Goal: Ask a question

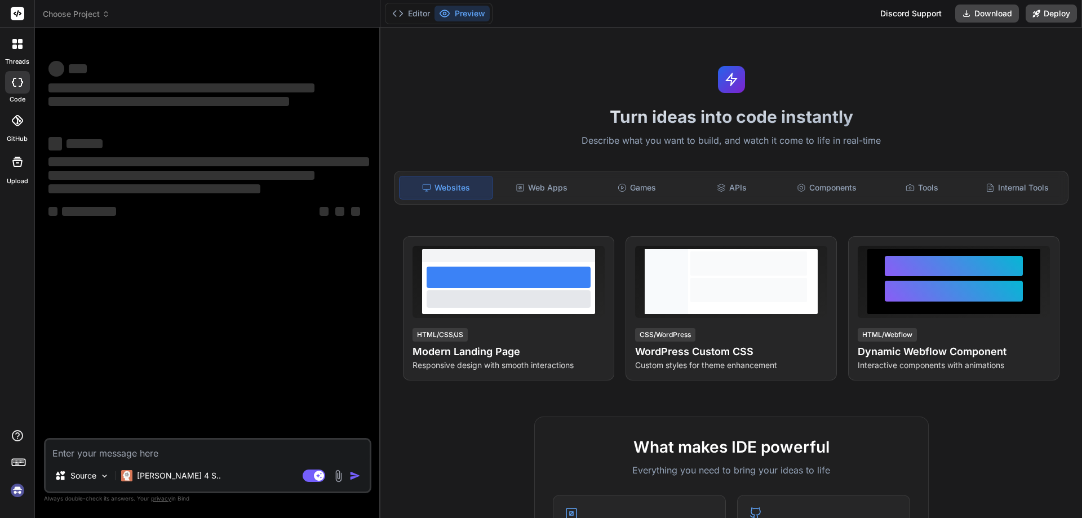
click at [95, 455] on textarea at bounding box center [208, 450] width 324 height 20
type textarea "x"
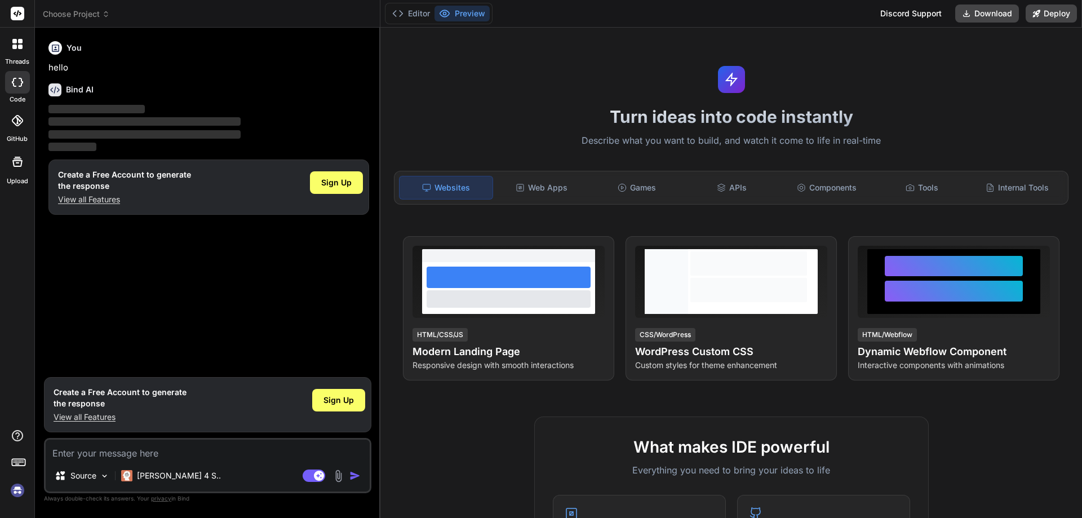
type textarea "H"
type textarea "x"
type textarea "Hi"
type textarea "x"
type textarea "Hi b"
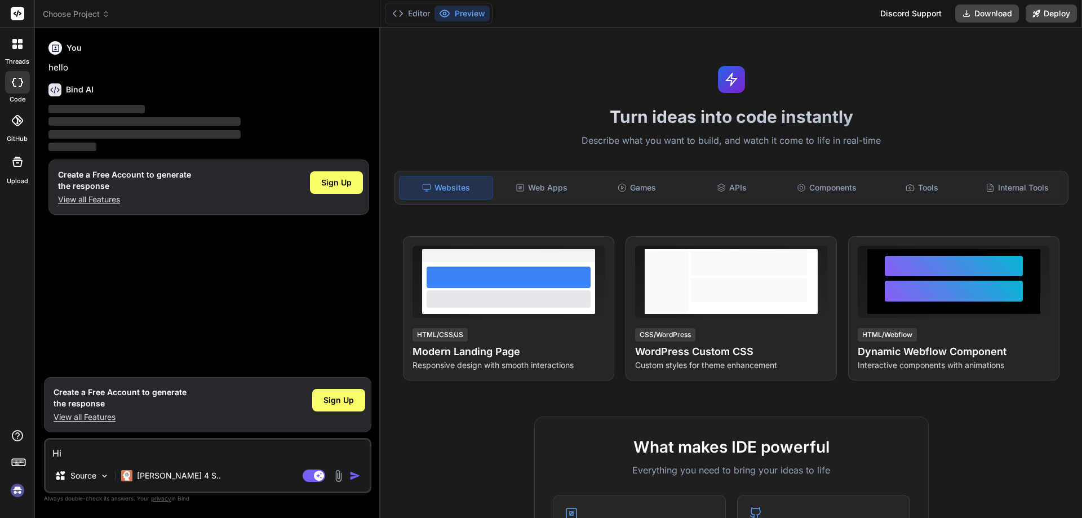
type textarea "x"
type textarea "Hi br"
type textarea "x"
type textarea "Hi bro"
type textarea "x"
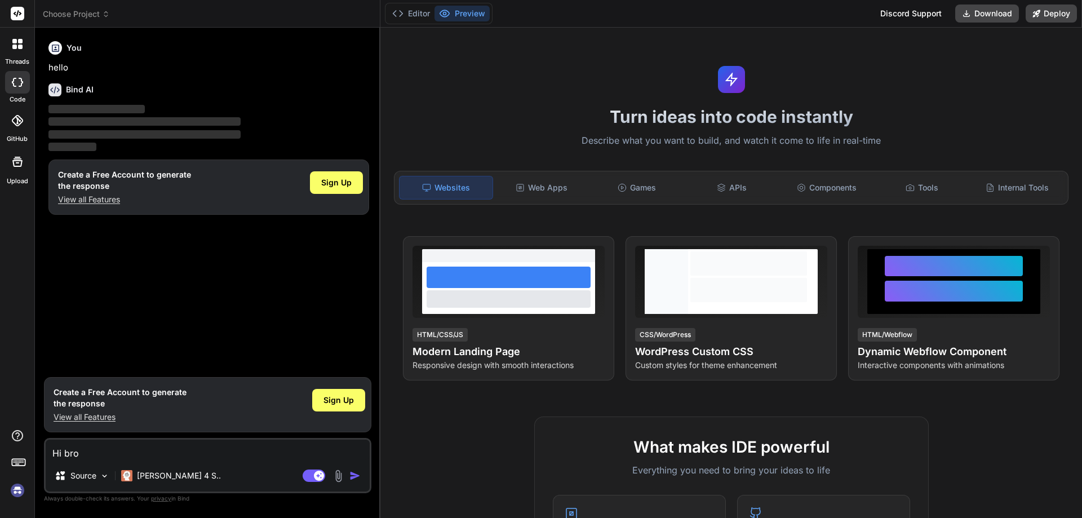
type textarea "Hi bro"
click at [355, 476] on img "button" at bounding box center [354, 475] width 11 height 11
click at [16, 15] on rect at bounding box center [18, 14] width 14 height 14
click at [411, 11] on button "Editor" at bounding box center [411, 14] width 47 height 16
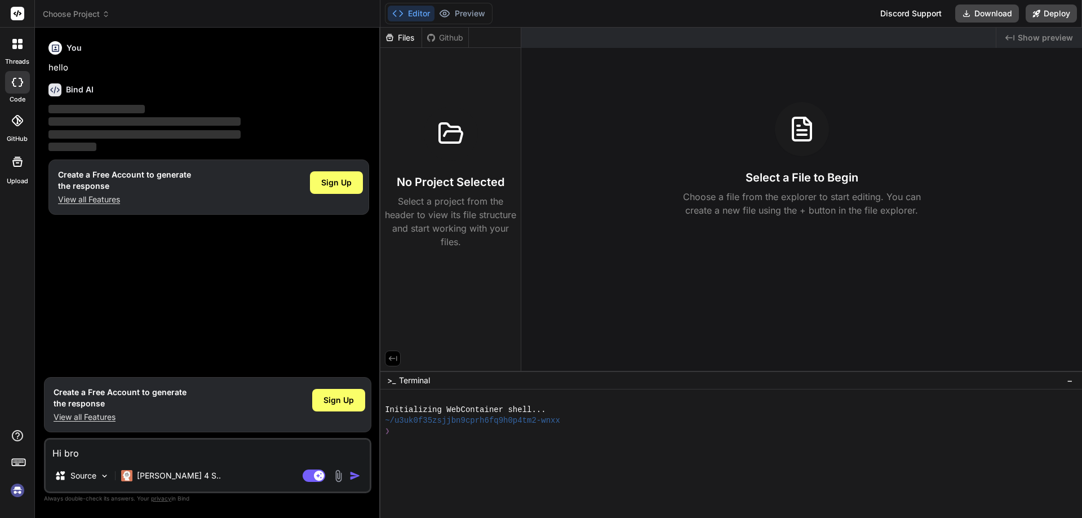
click at [354, 476] on img "button" at bounding box center [354, 475] width 11 height 11
click at [296, 449] on textarea "Hi bro" at bounding box center [208, 450] width 324 height 20
click at [356, 474] on img "button" at bounding box center [354, 475] width 11 height 11
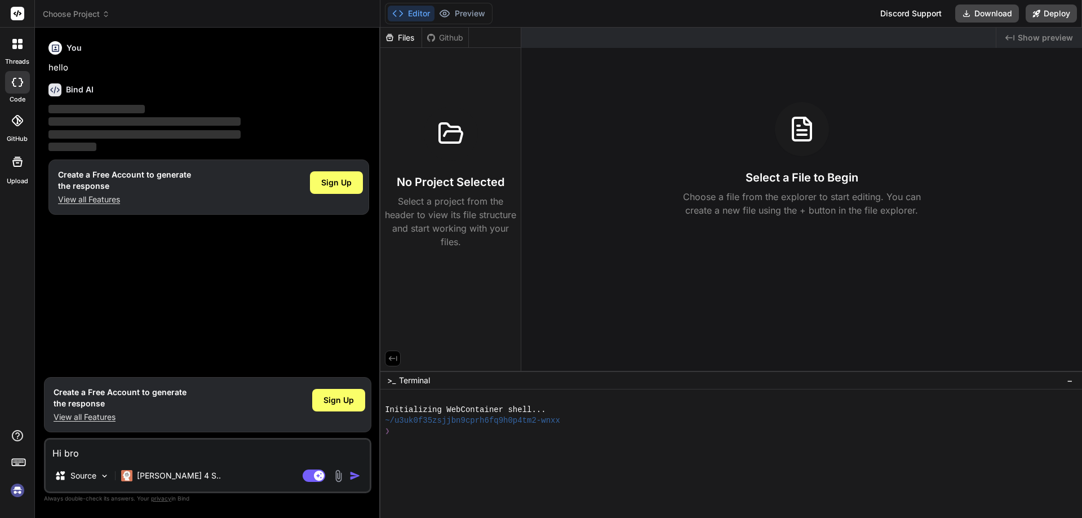
click at [356, 474] on img "button" at bounding box center [354, 475] width 11 height 11
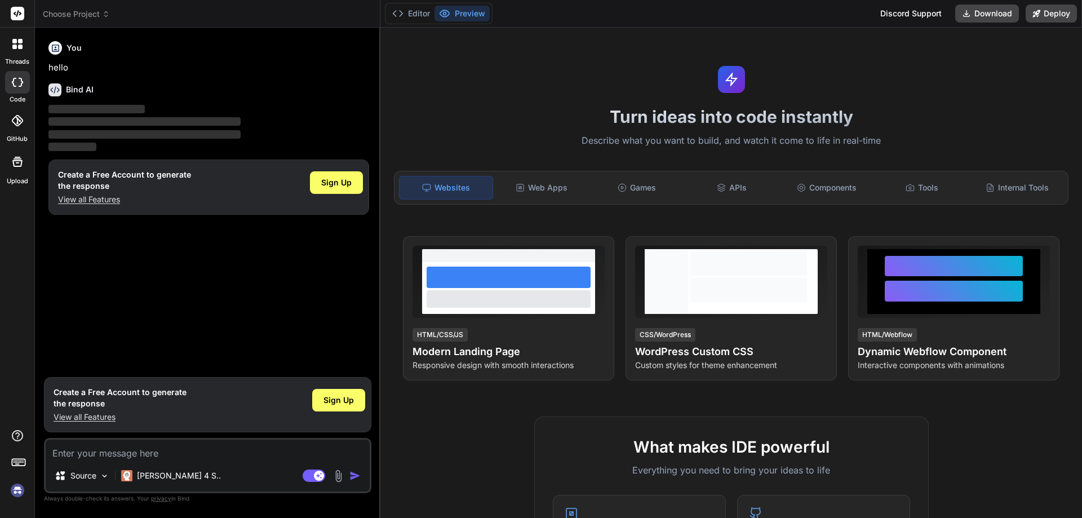
type textarea "x"
click at [171, 455] on textarea at bounding box center [208, 450] width 324 height 20
type textarea "h"
type textarea "x"
type textarea "hi"
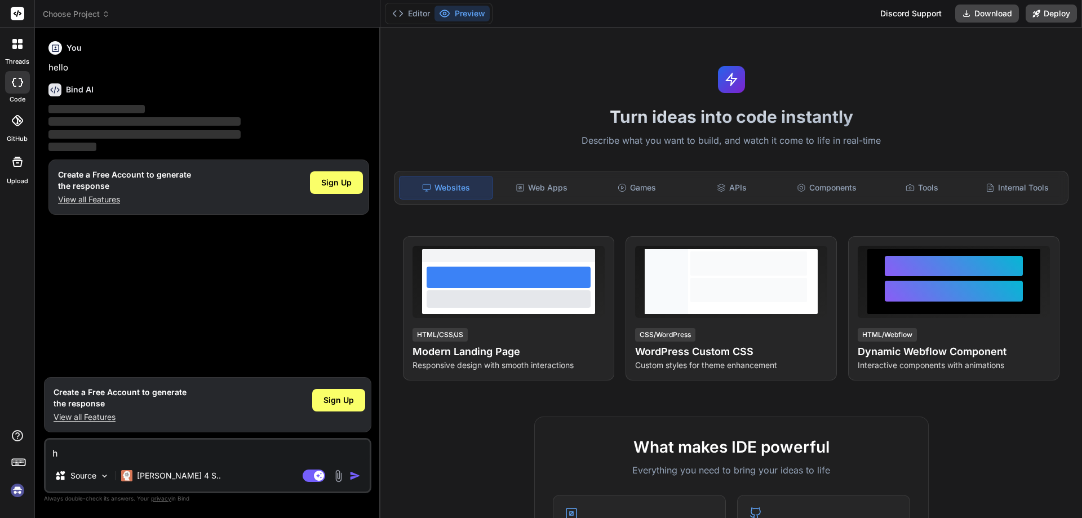
type textarea "x"
type textarea "hi"
click at [356, 476] on img "button" at bounding box center [354, 475] width 11 height 11
click at [307, 476] on rect at bounding box center [314, 475] width 23 height 12
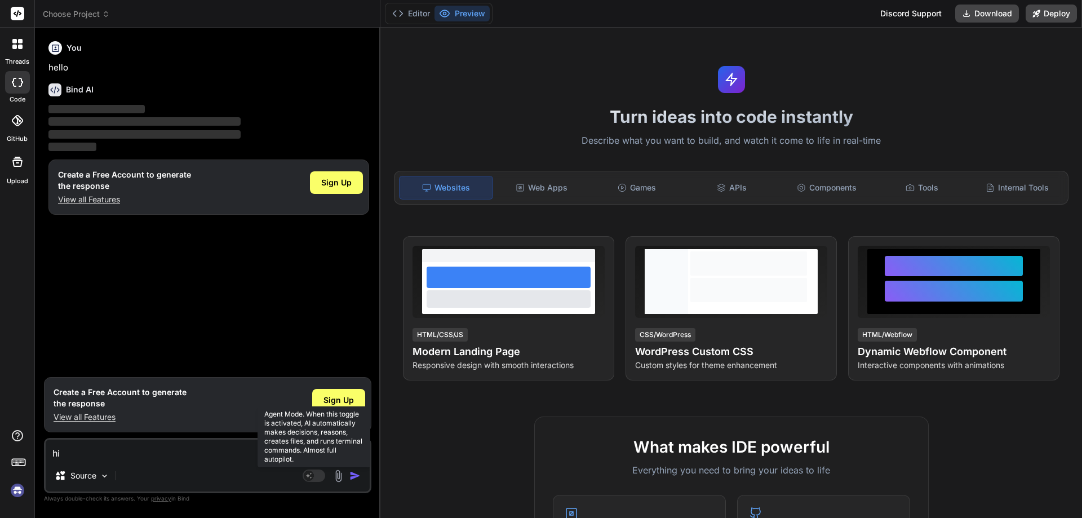
click at [307, 476] on rect at bounding box center [309, 476] width 10 height 10
click at [307, 476] on rect at bounding box center [314, 475] width 23 height 12
type textarea "x"
click at [353, 477] on img "button" at bounding box center [354, 475] width 11 height 11
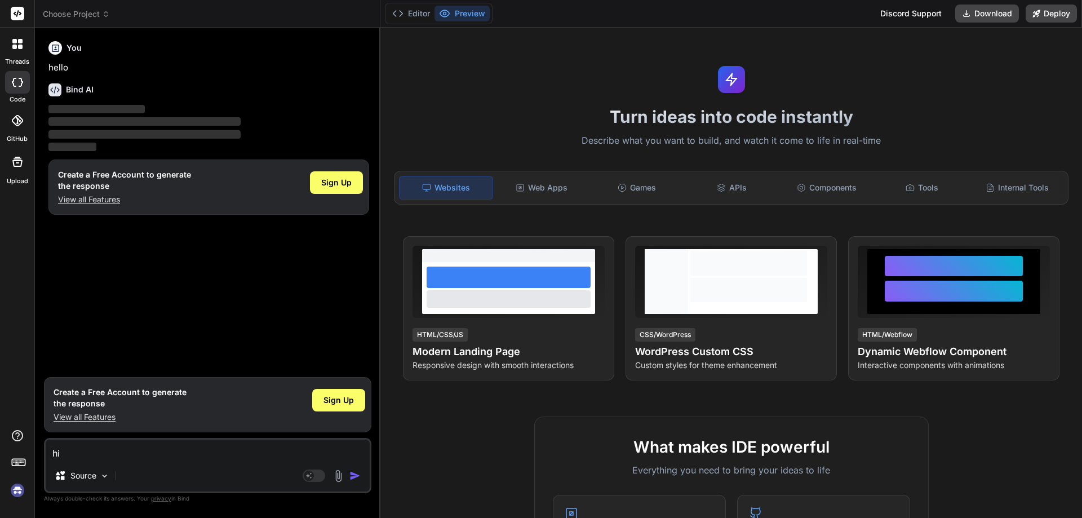
click at [353, 477] on img "button" at bounding box center [354, 475] width 11 height 11
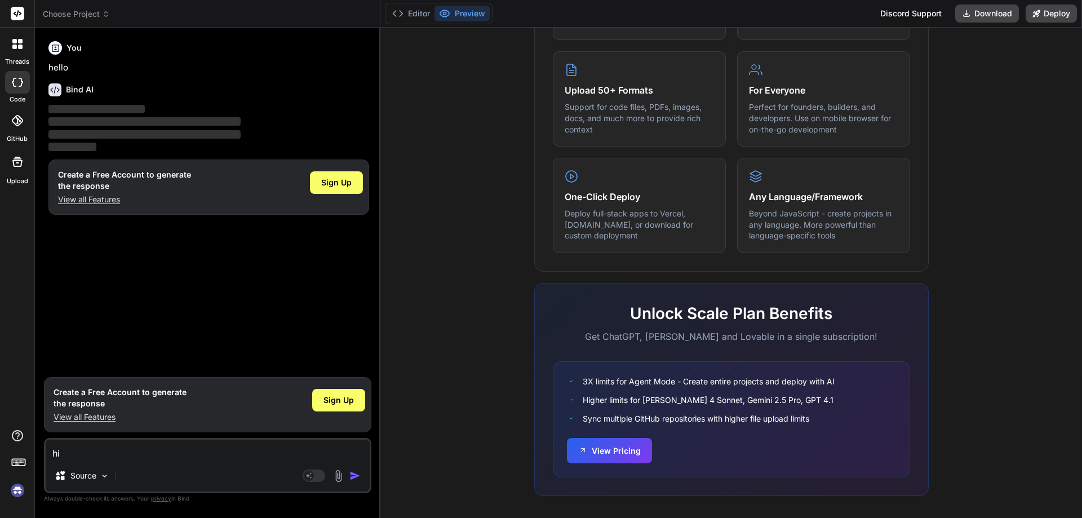
scroll to position [557, 0]
